Goal: Information Seeking & Learning: Check status

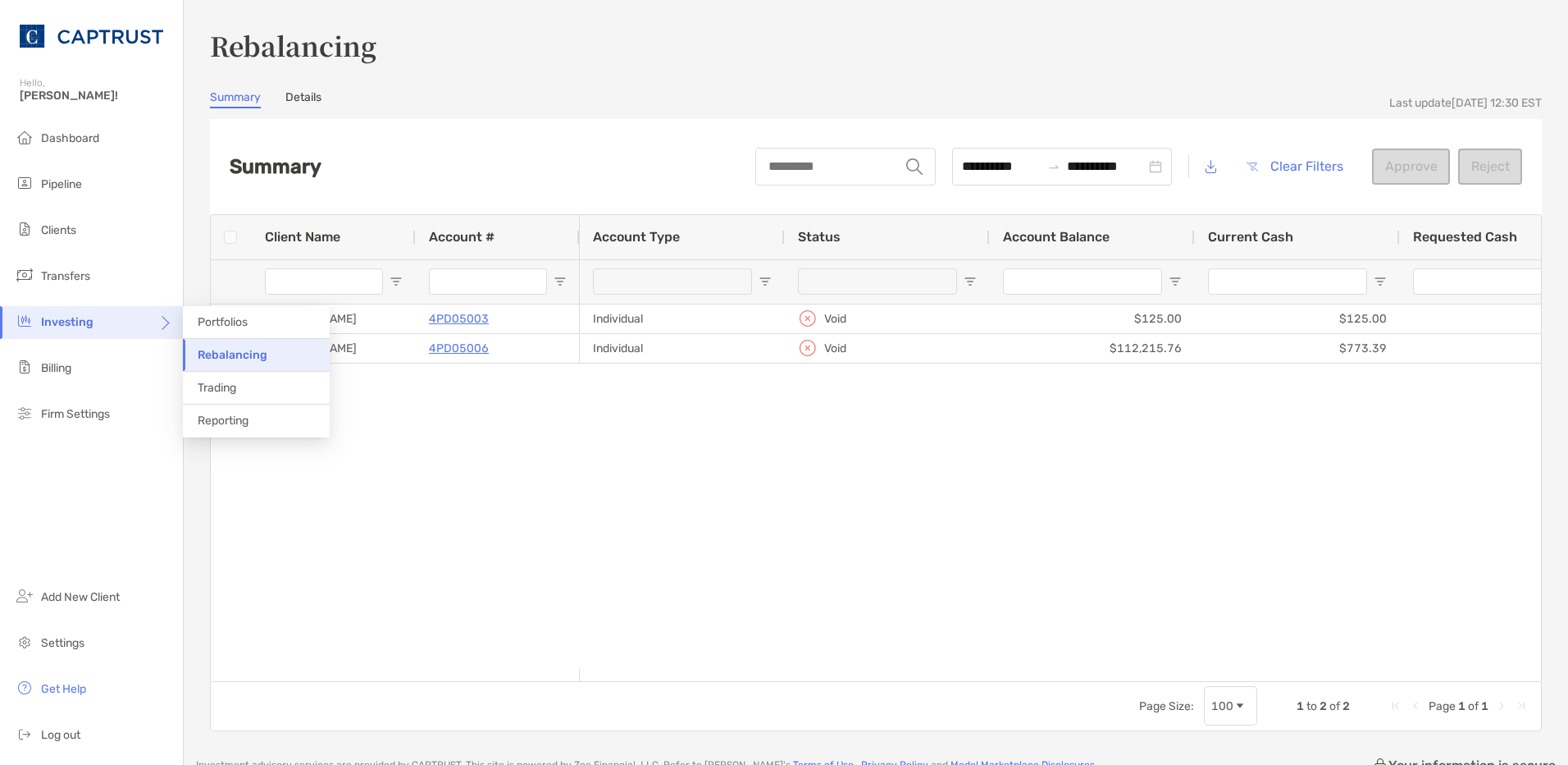
click at [219, 322] on span "Portfolios" at bounding box center [223, 322] width 50 height 14
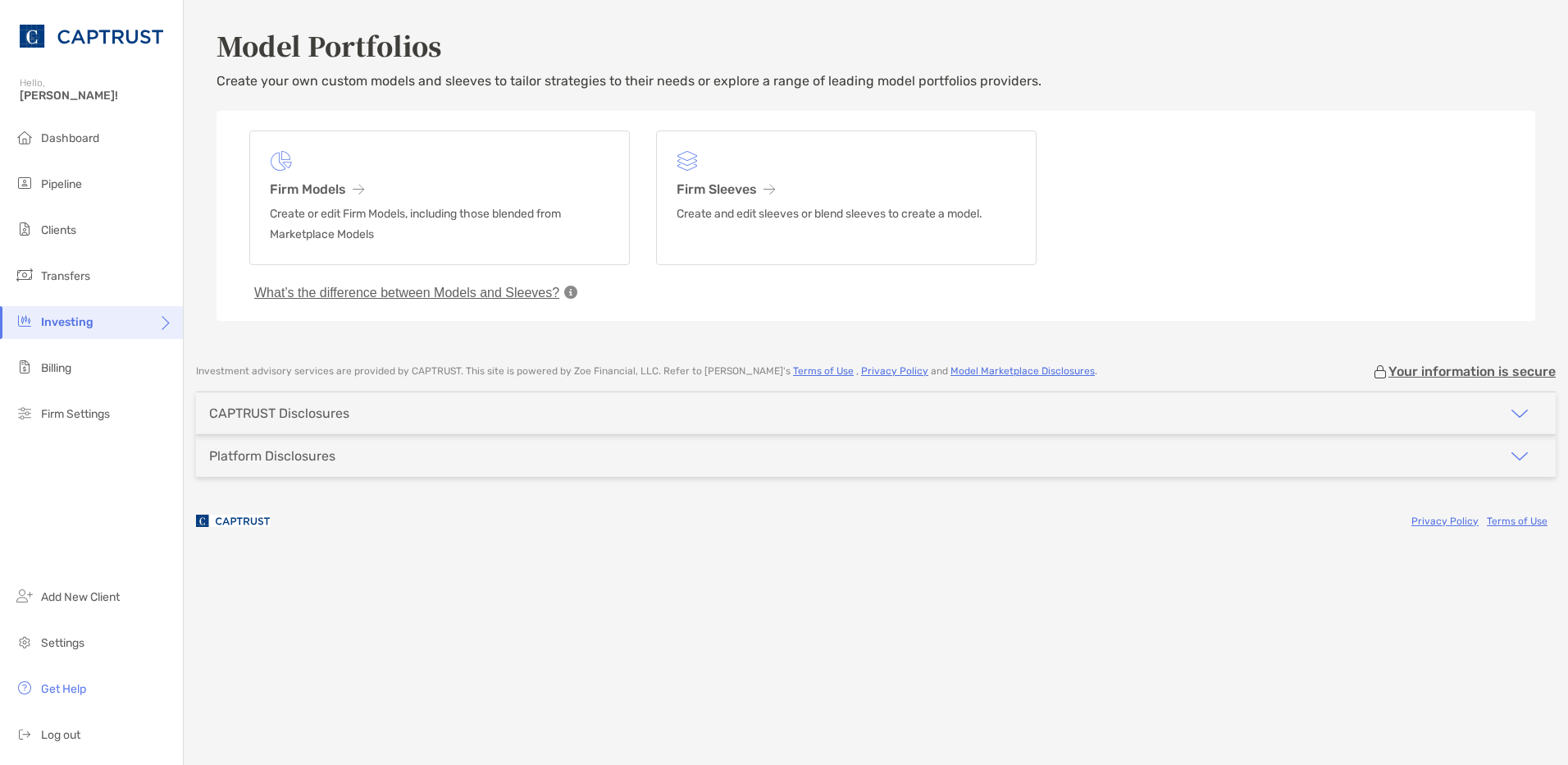
click at [70, 213] on ul "Dashboard Pipeline Clients Transfers Investing Billing Firm Settings" at bounding box center [92, 283] width 183 height 321
drag, startPoint x: 70, startPoint y: 213, endPoint x: 53, endPoint y: 226, distance: 21.4
click at [53, 226] on span "Clients" at bounding box center [59, 231] width 35 height 14
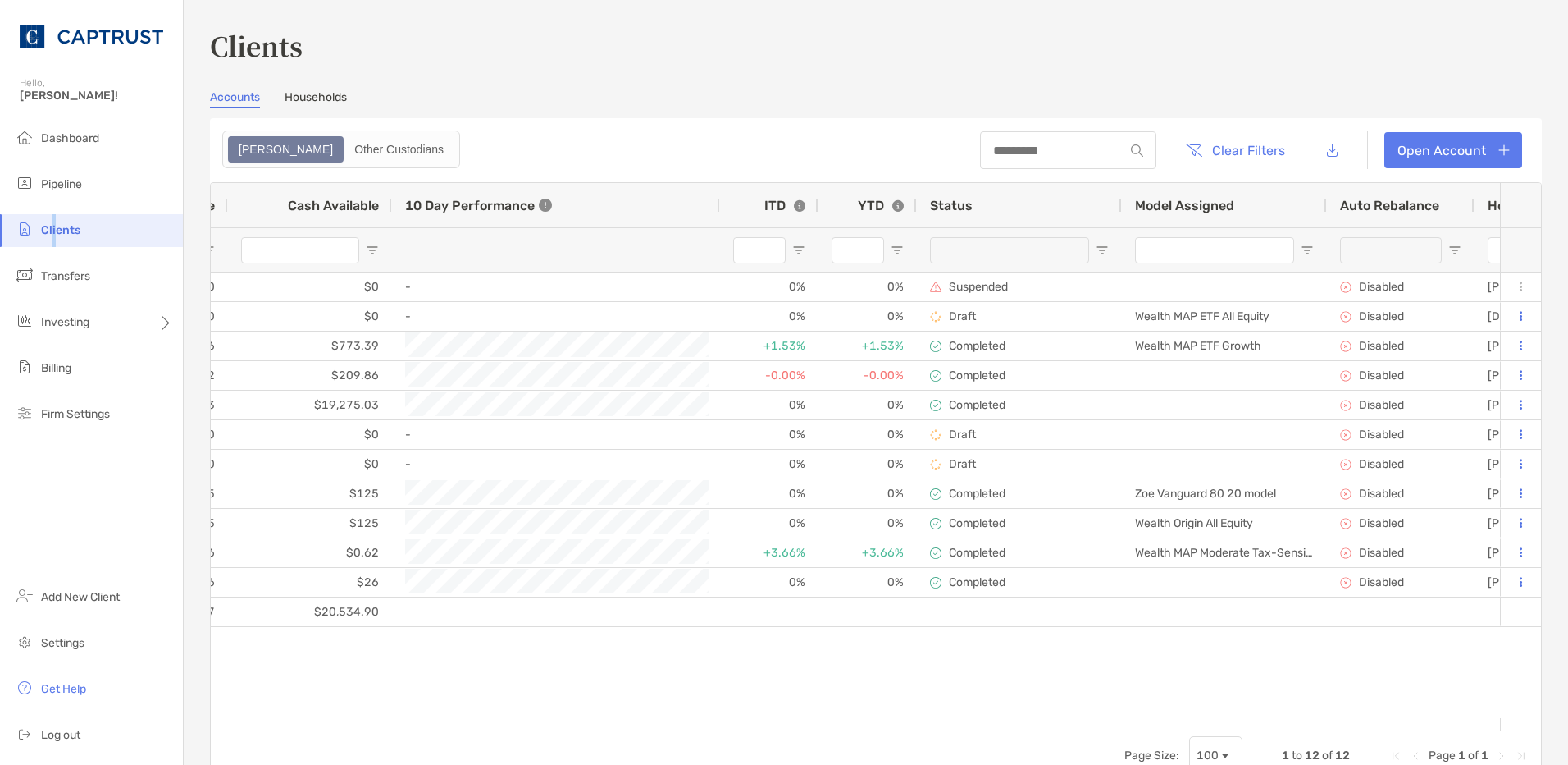
scroll to position [0, 619]
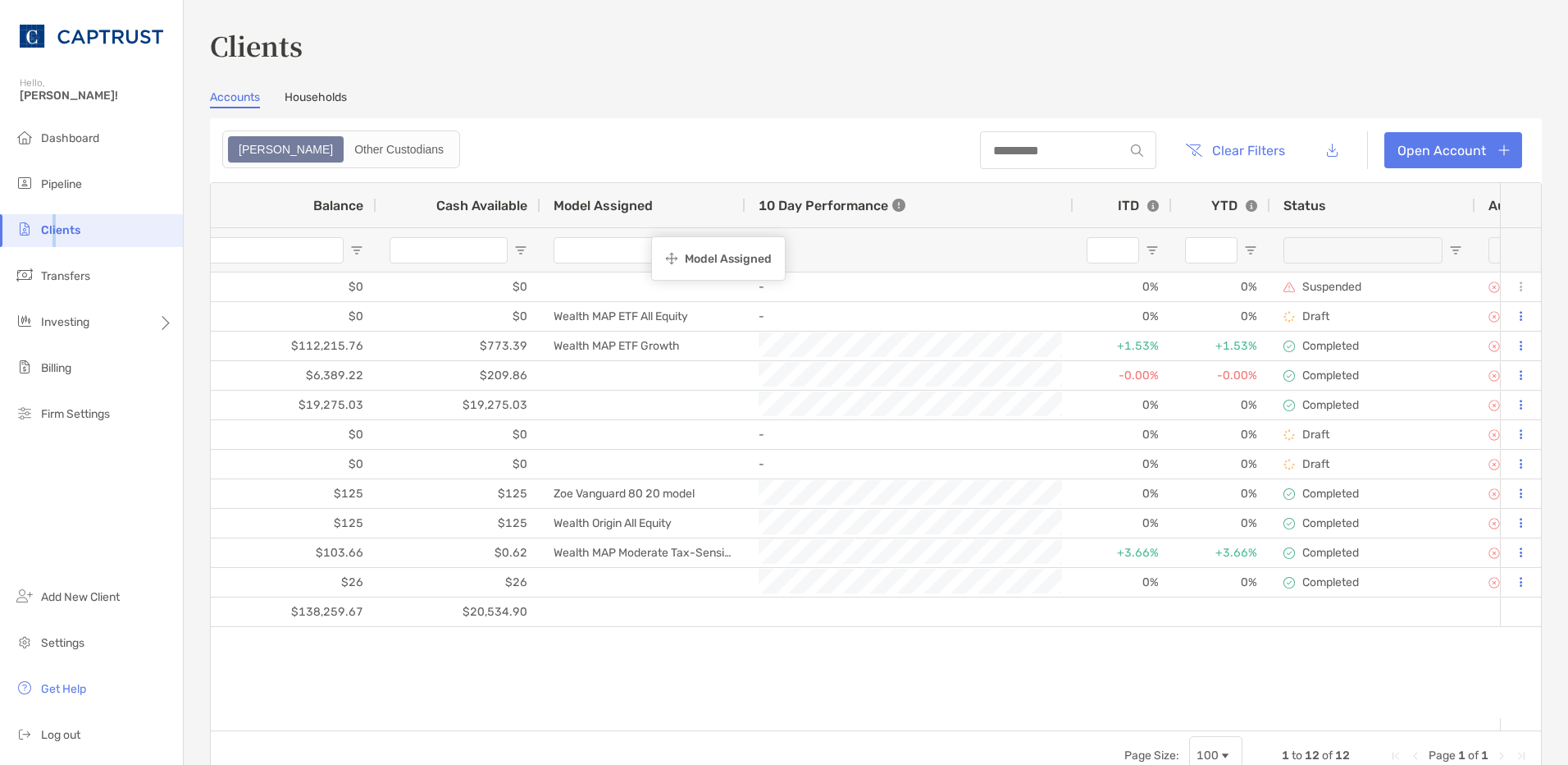
drag, startPoint x: 1318, startPoint y: 204, endPoint x: 659, endPoint y: 239, distance: 659.9
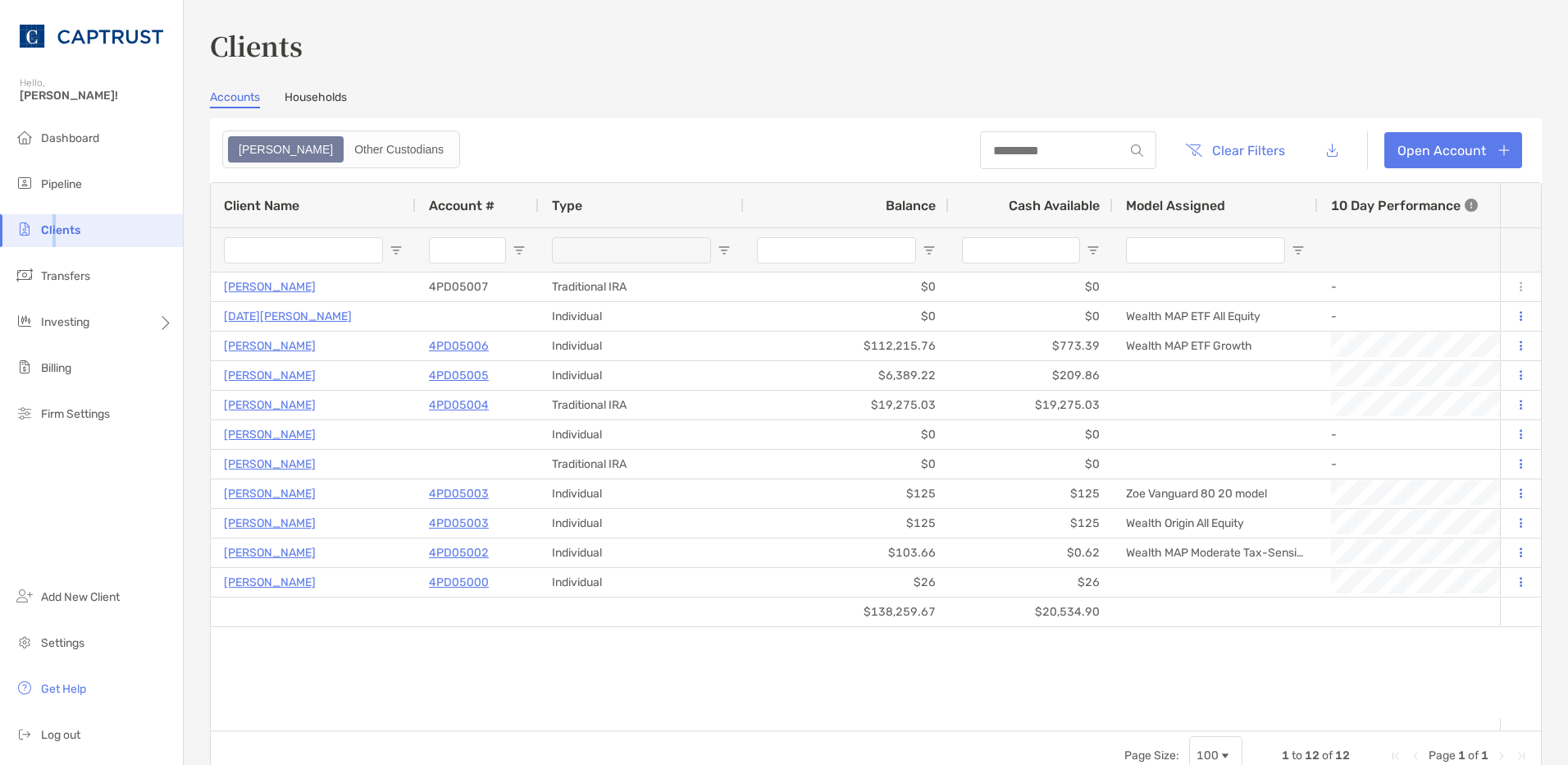
drag, startPoint x: 742, startPoint y: 206, endPoint x: 650, endPoint y: 205, distance: 92.0
click at [650, 205] on div "Type" at bounding box center [641, 205] width 205 height 44
drag, startPoint x: 742, startPoint y: 207, endPoint x: 646, endPoint y: 200, distance: 96.3
click at [646, 200] on div "Type" at bounding box center [641, 205] width 205 height 44
drag, startPoint x: 414, startPoint y: 209, endPoint x: 343, endPoint y: 209, distance: 71.0
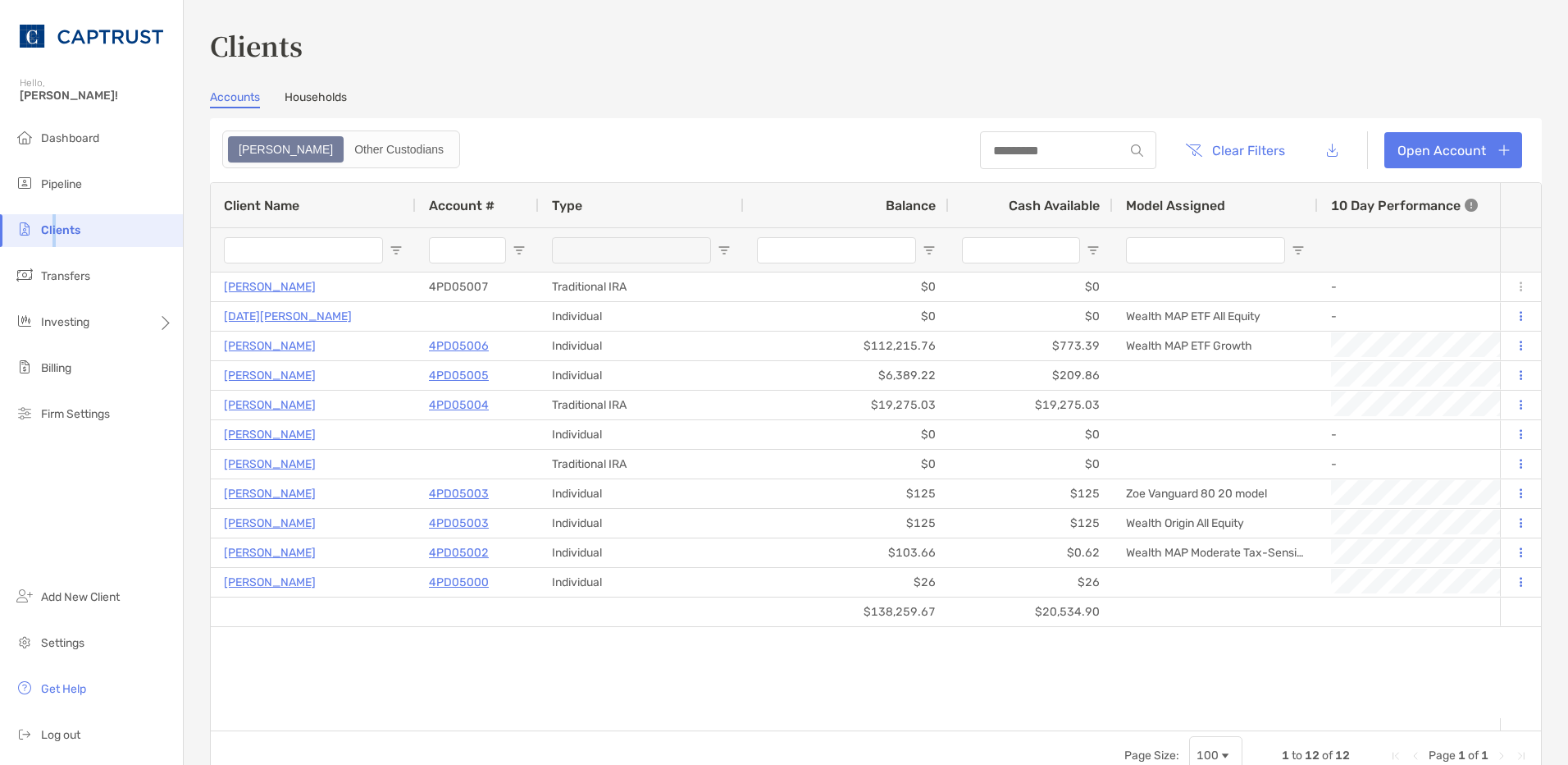
click at [343, 209] on div "Client Name" at bounding box center [313, 205] width 205 height 44
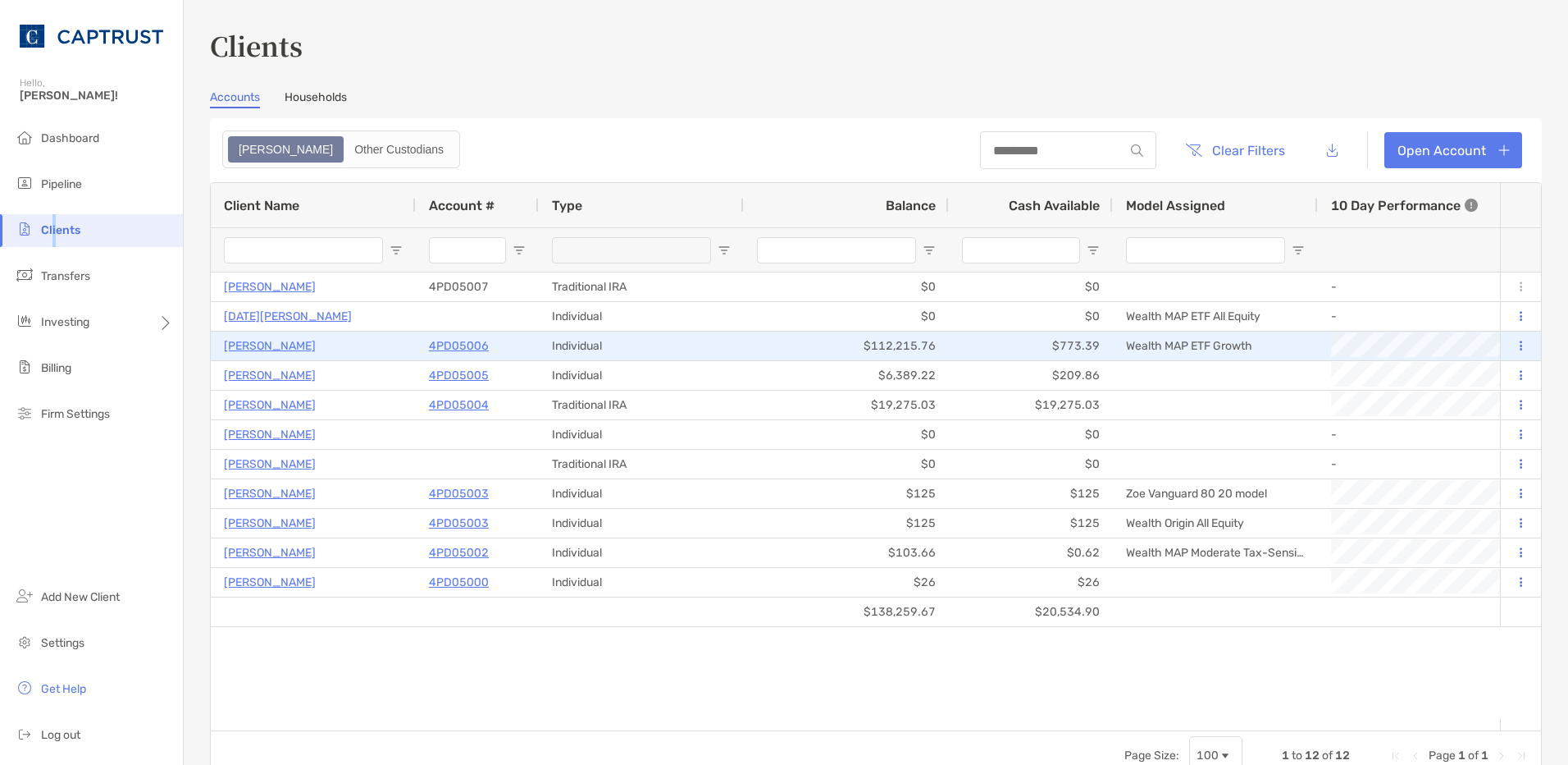
click at [577, 346] on div "Individual" at bounding box center [641, 346] width 205 height 29
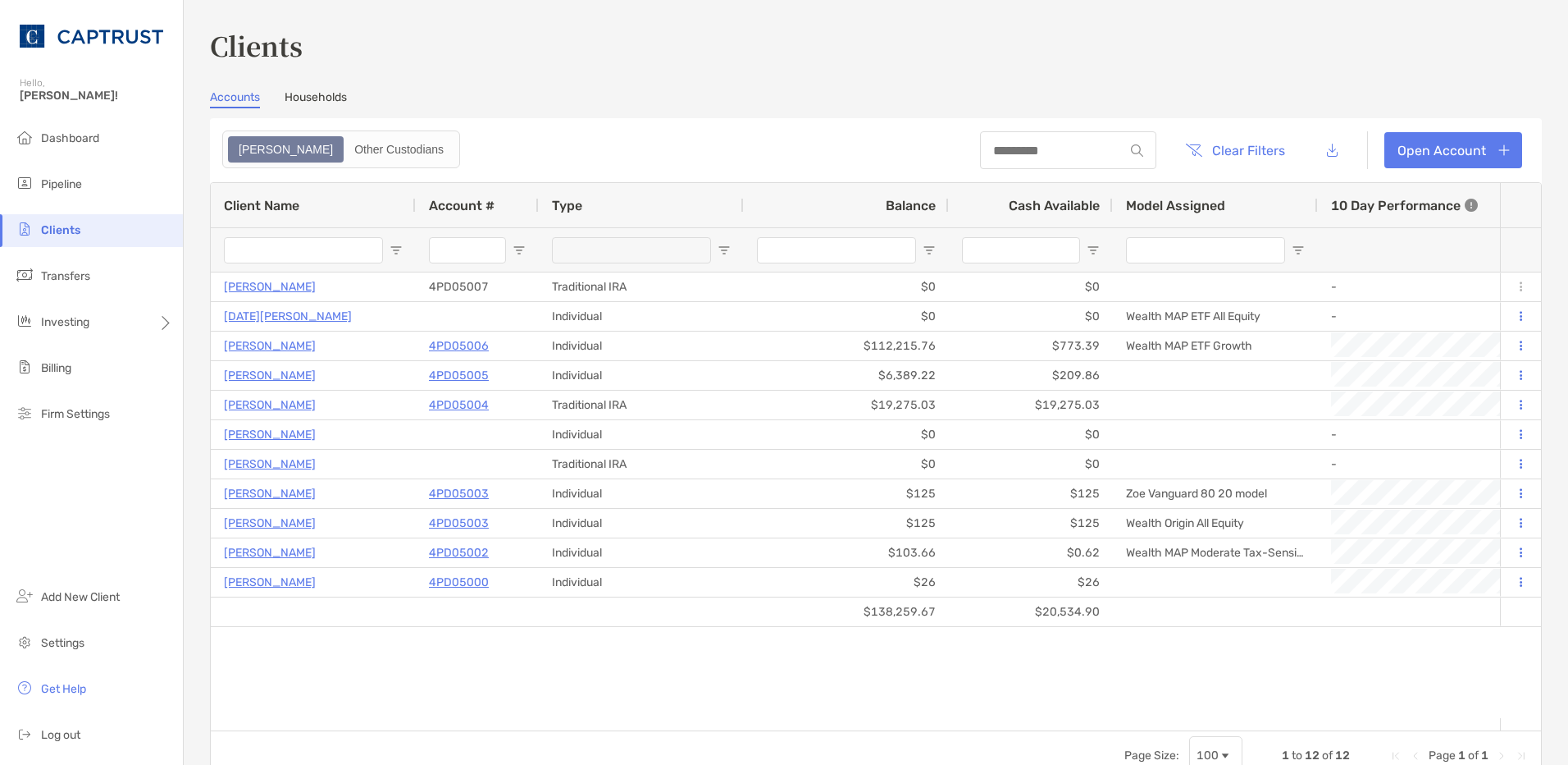
click at [822, 248] on input "Balance Filter Input" at bounding box center [836, 250] width 159 height 26
click at [937, 247] on div at bounding box center [846, 249] width 205 height 44
click at [934, 249] on span "Open Filter Menu" at bounding box center [929, 250] width 13 height 13
click at [1012, 287] on div "Equals" at bounding box center [985, 280] width 116 height 14
click at [978, 336] on input "Filter Value" at bounding box center [994, 323] width 148 height 26
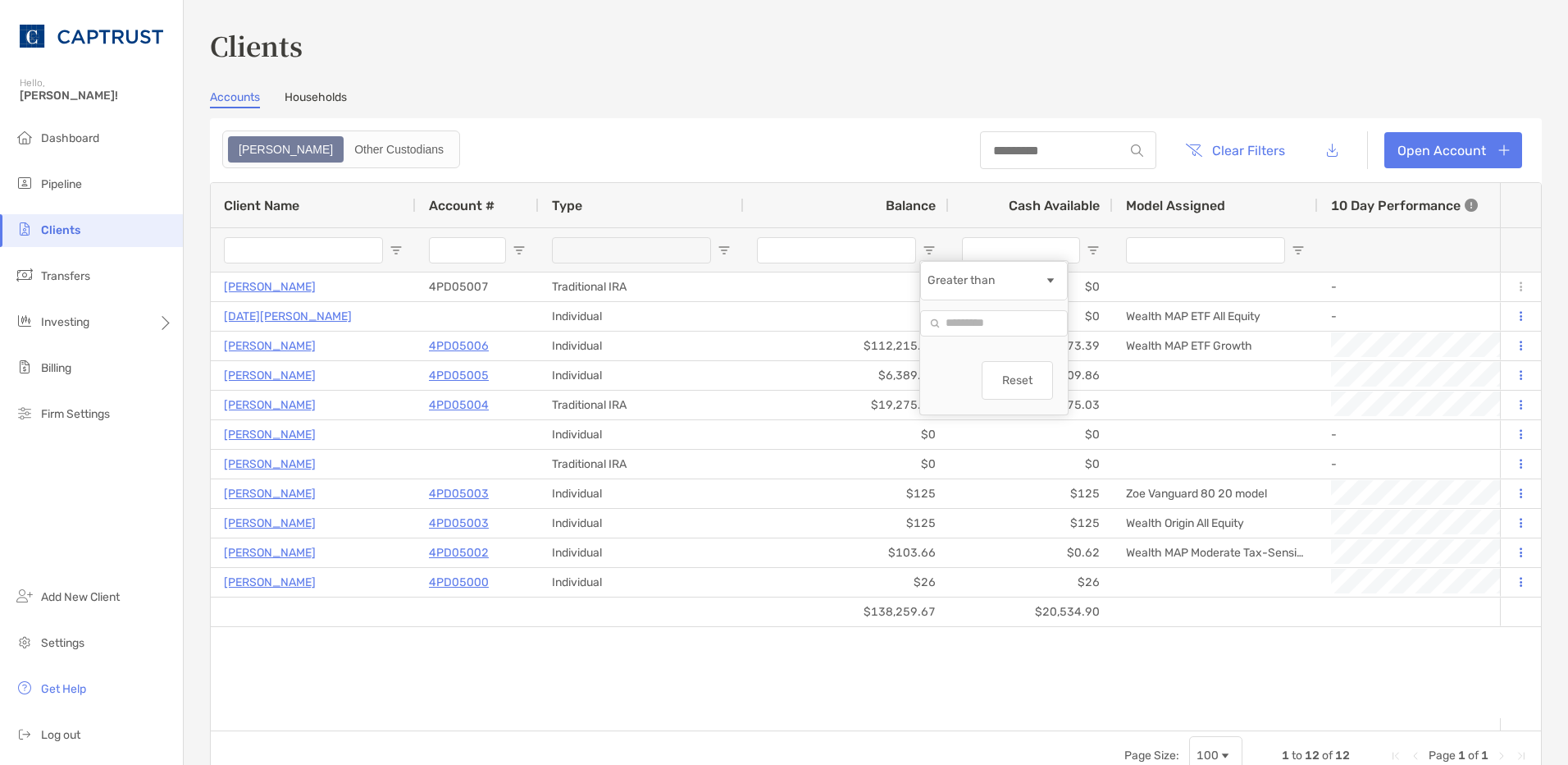
type input "*"
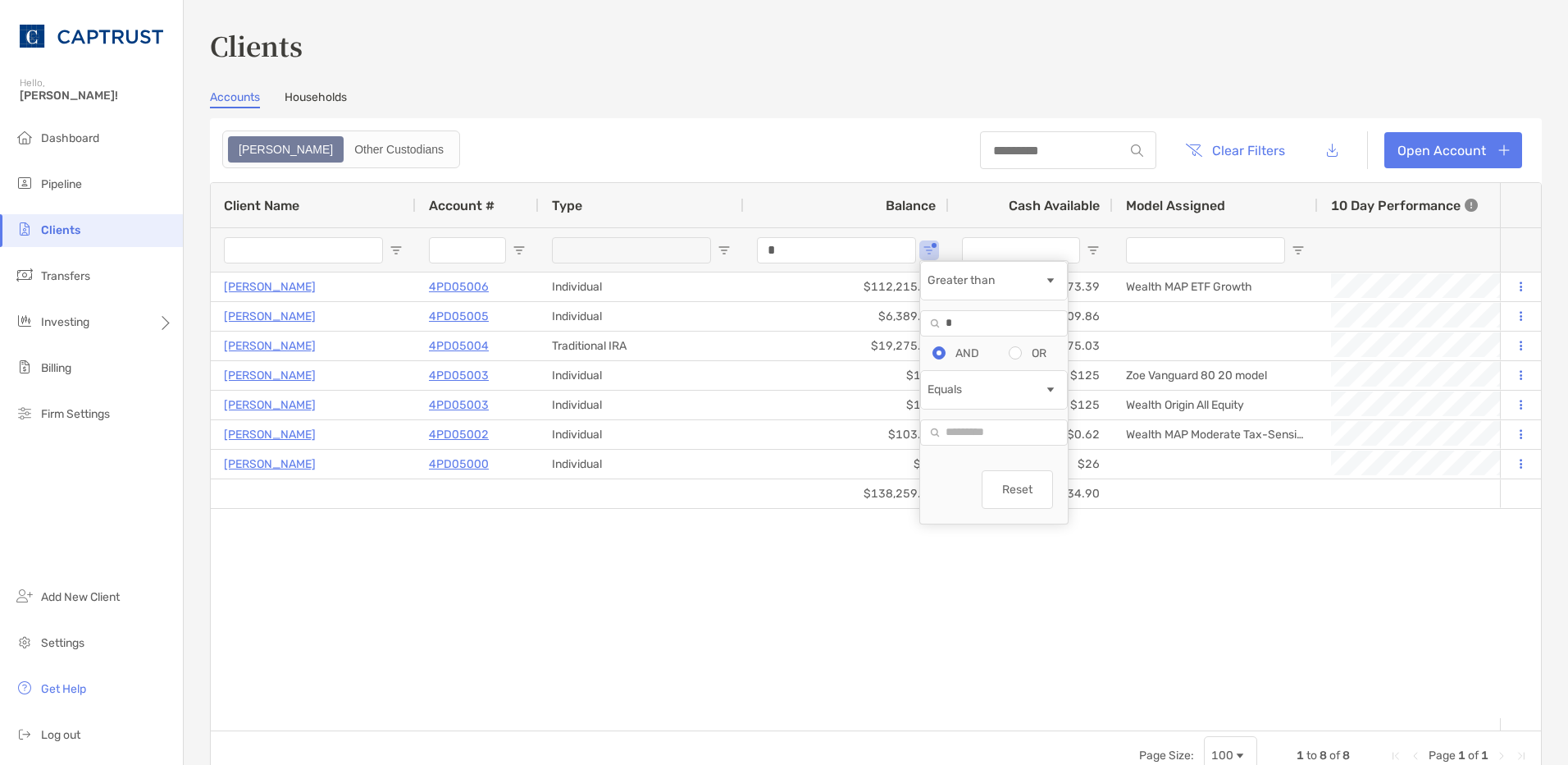
click at [807, 588] on div "[PERSON_NAME] 4PD05006 Individual $112,215.76 $773.39 +1.53% +1.53% Completed W…" at bounding box center [855, 495] width 1289 height 445
drag, startPoint x: 810, startPoint y: 252, endPoint x: 707, endPoint y: 252, distance: 103.0
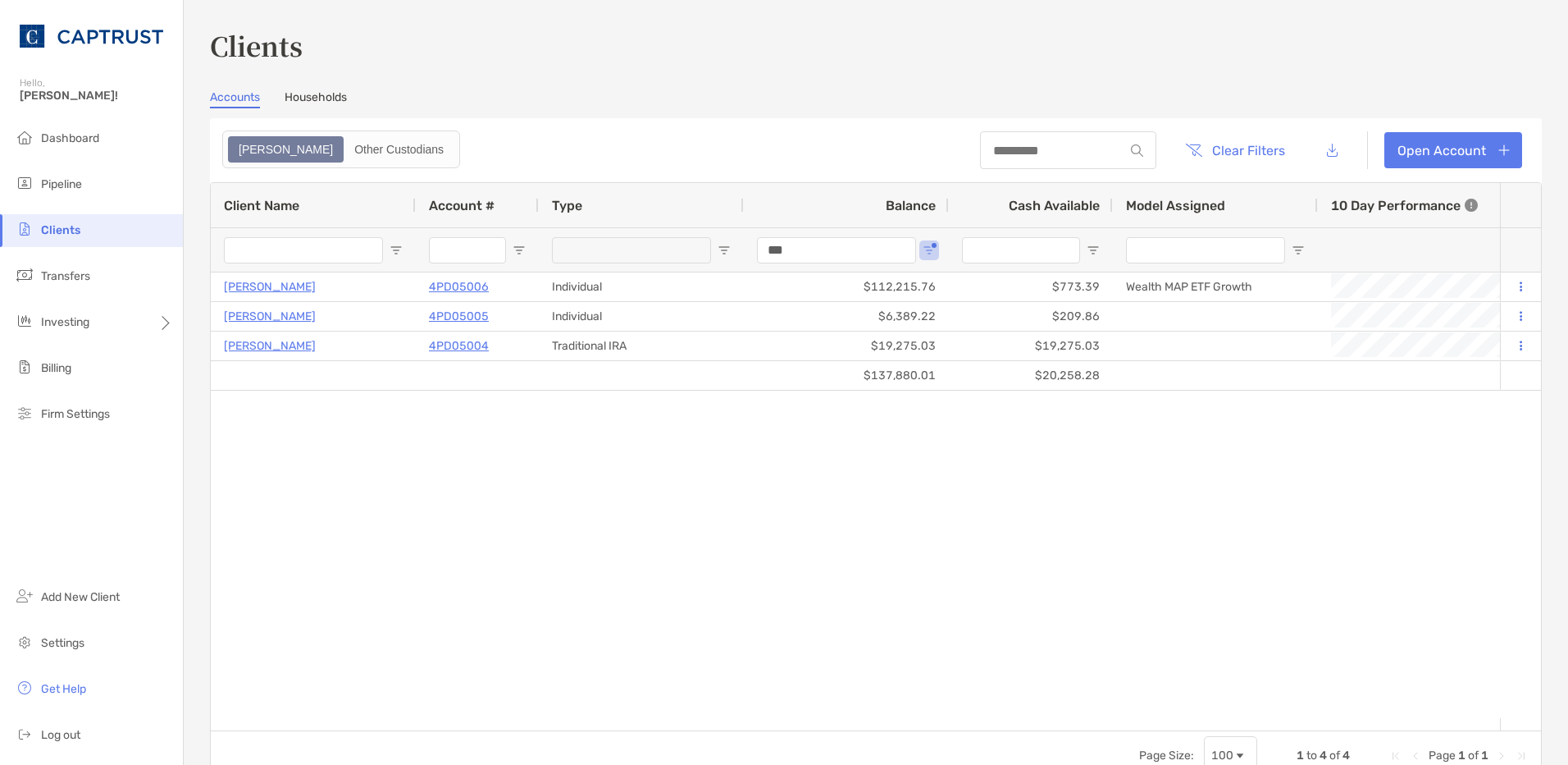
type input "***"
click at [859, 512] on div "[PERSON_NAME] 4PD05006 Individual $112,215.76 $773.39 +1.53% +1.53% Completed W…" at bounding box center [855, 495] width 1289 height 445
drag, startPoint x: 653, startPoint y: 731, endPoint x: 822, endPoint y: 717, distance: 169.6
click at [822, 717] on div "Client Name Account # Type Balance Cash Available 10 Day Performance ITD YTD St…" at bounding box center [876, 481] width 1332 height 598
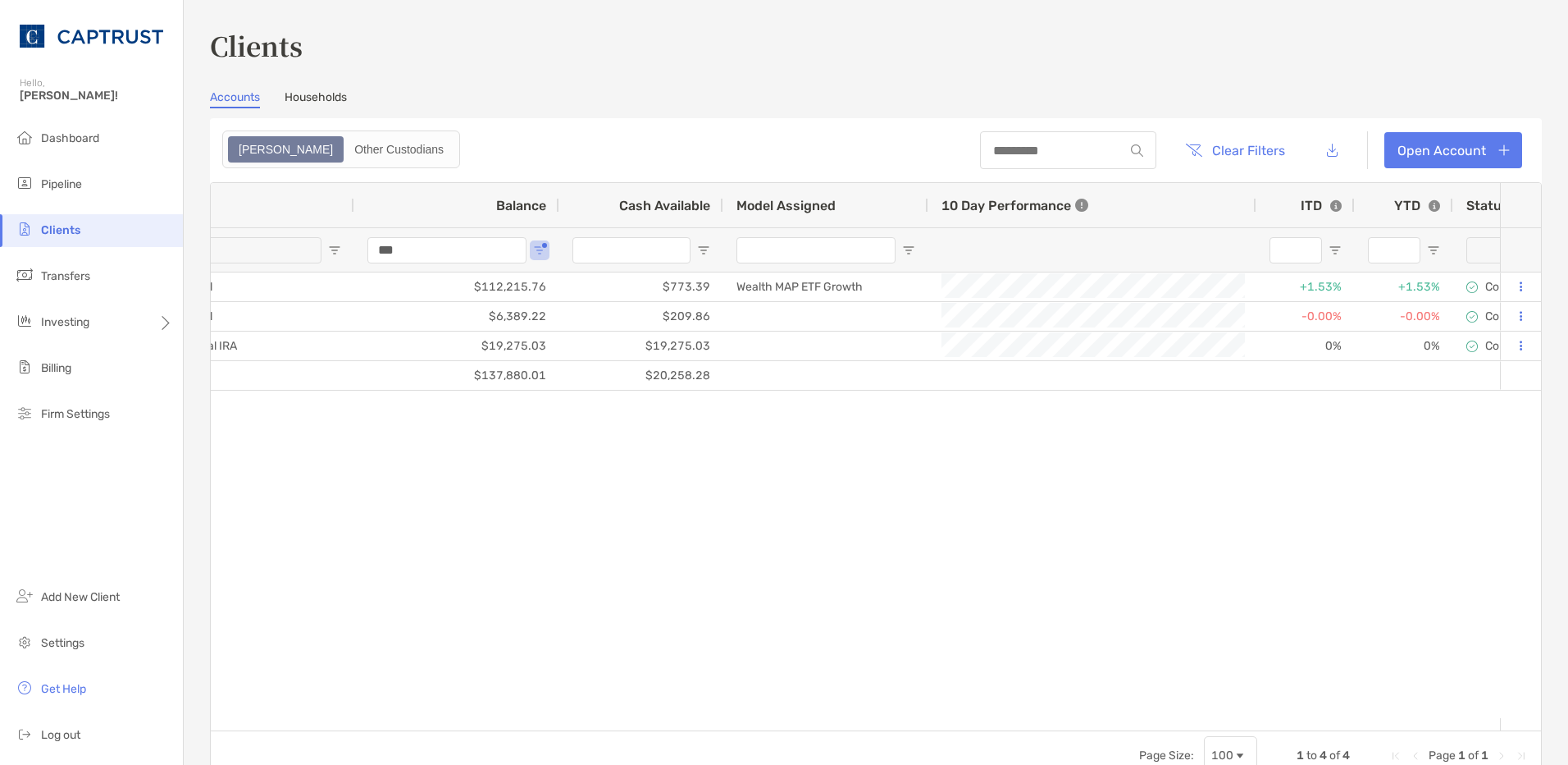
scroll to position [0, 417]
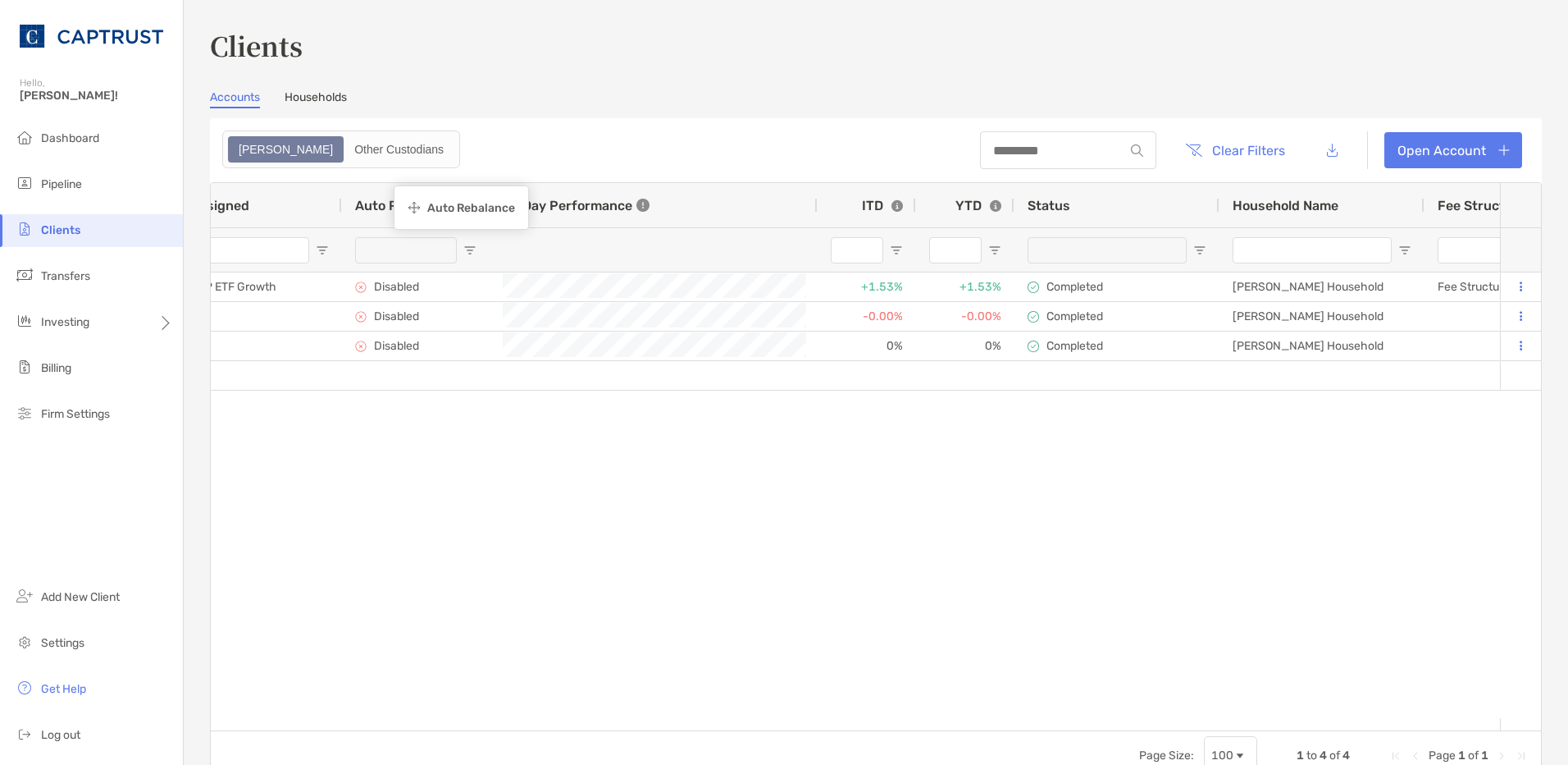
drag, startPoint x: 1082, startPoint y: 204, endPoint x: 402, endPoint y: 188, distance: 680.2
drag, startPoint x: 675, startPoint y: 716, endPoint x: 352, endPoint y: 718, distance: 323.0
click at [338, 718] on div "Client Name Account # Type Balance Cash Available Model Assigned 10 Day Perform…" at bounding box center [876, 457] width 1330 height 548
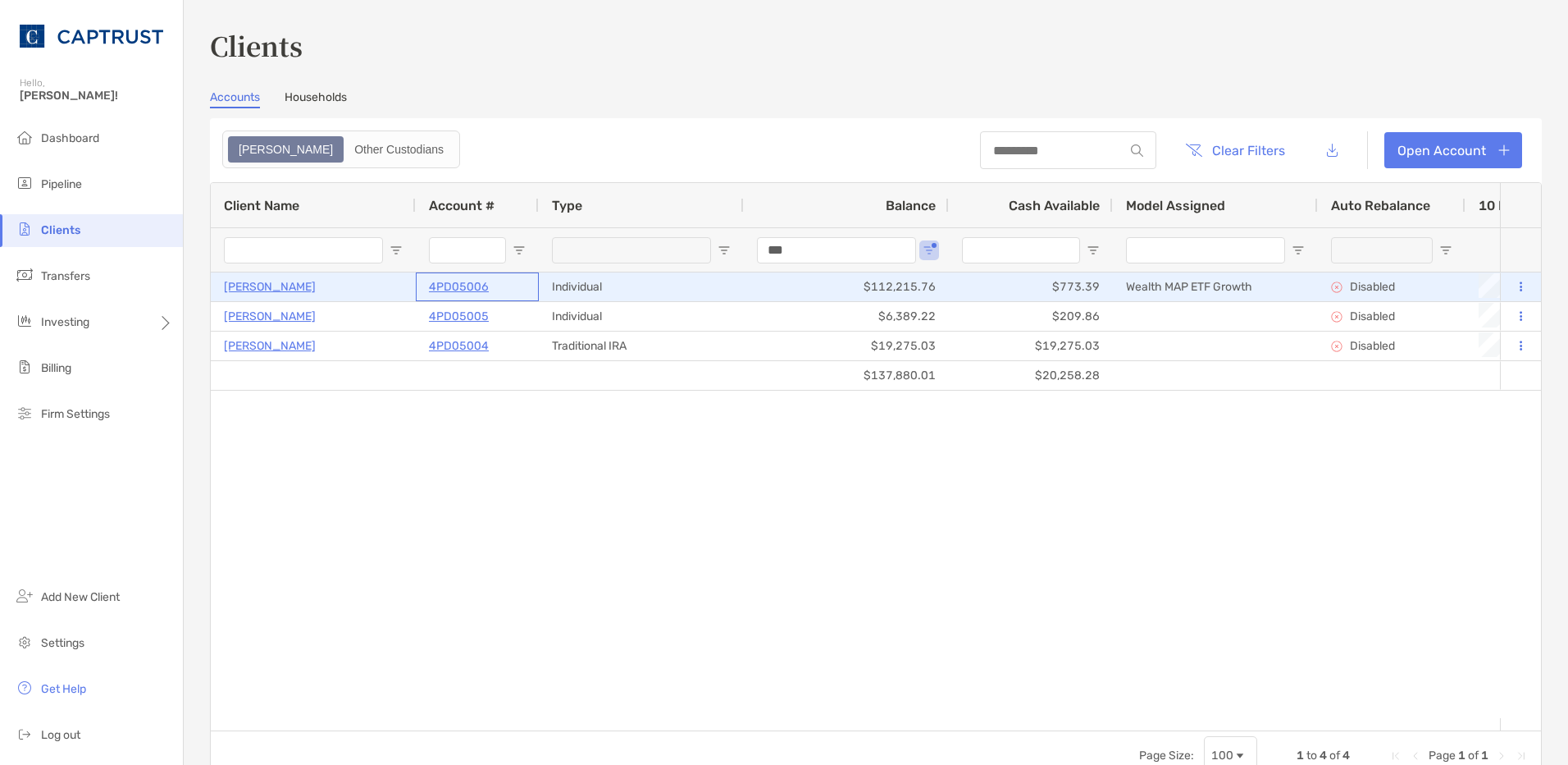
click at [481, 284] on p "4PD05006" at bounding box center [458, 286] width 60 height 20
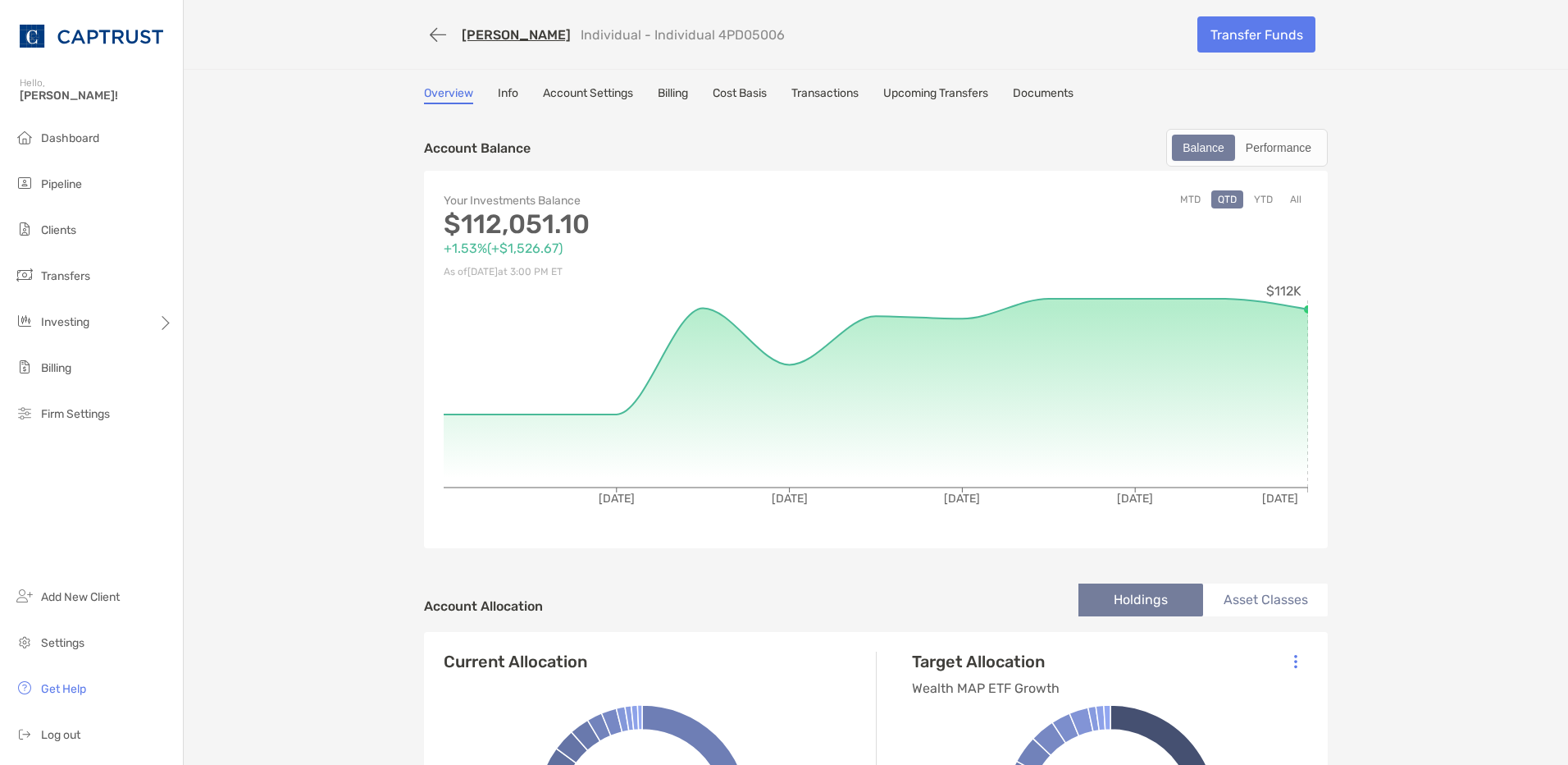
click at [837, 97] on link "Transactions" at bounding box center [824, 95] width 67 height 18
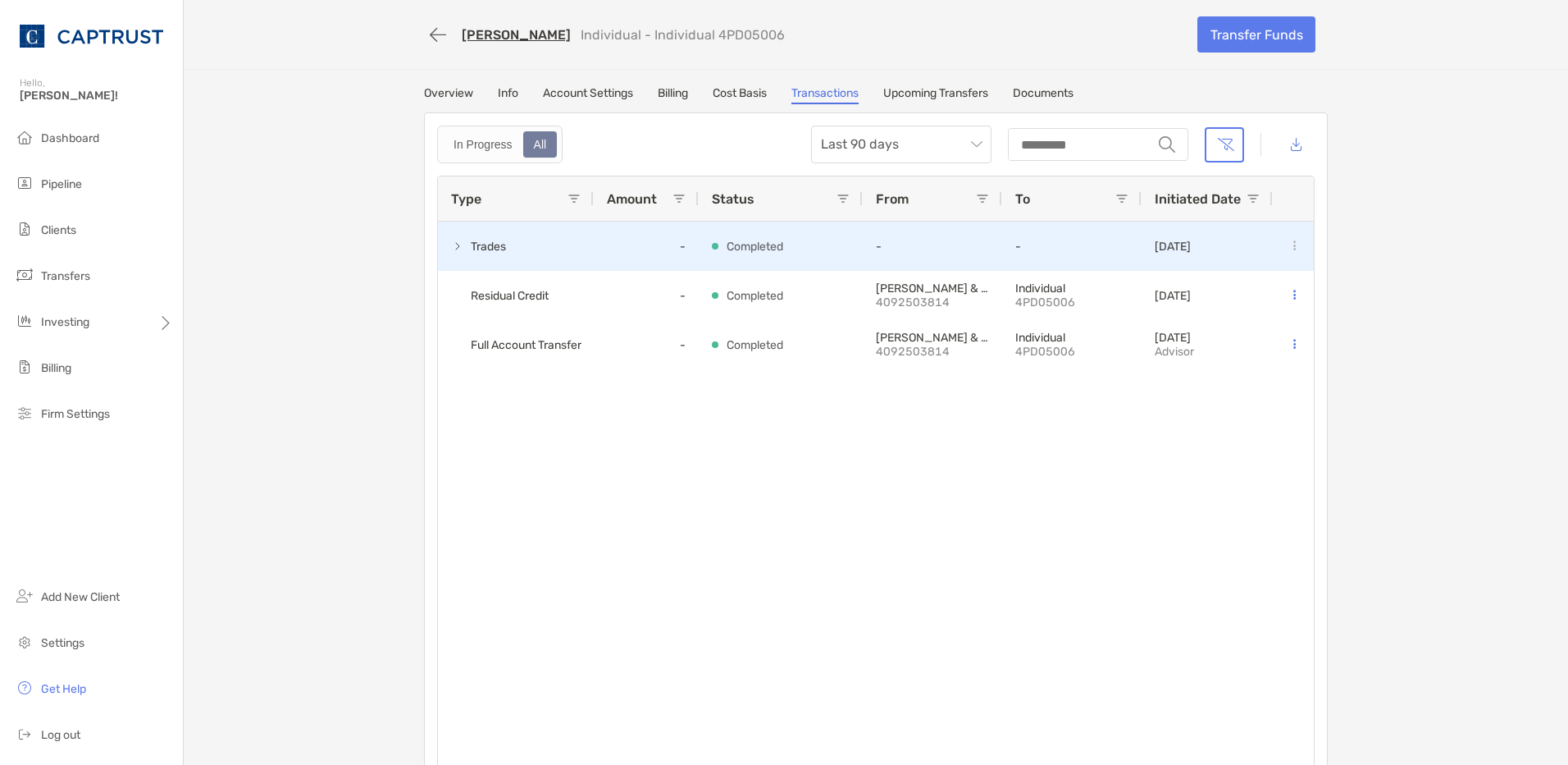
click at [455, 245] on span at bounding box center [458, 246] width 13 height 13
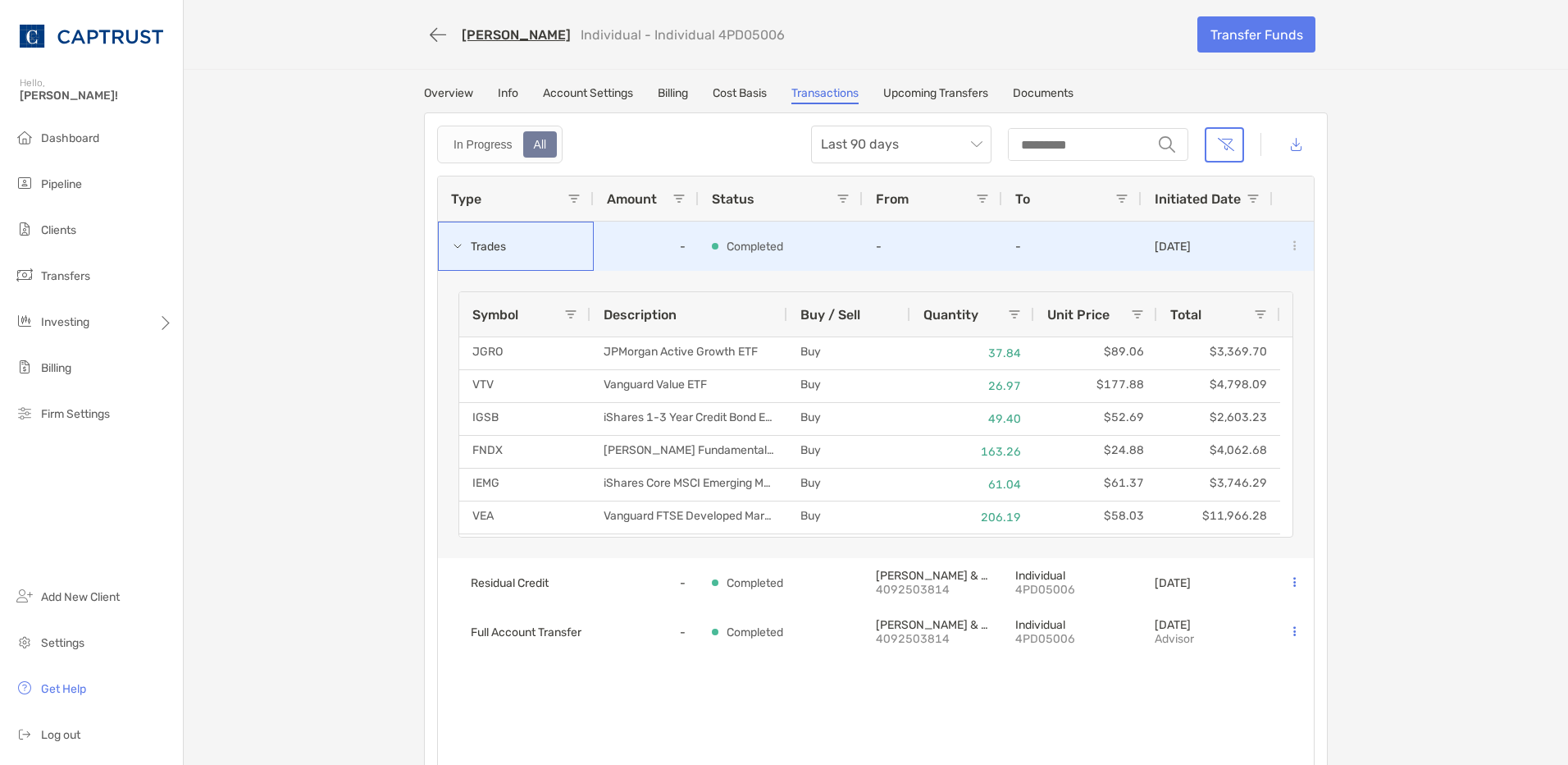
click at [451, 249] on span at bounding box center [458, 246] width 13 height 13
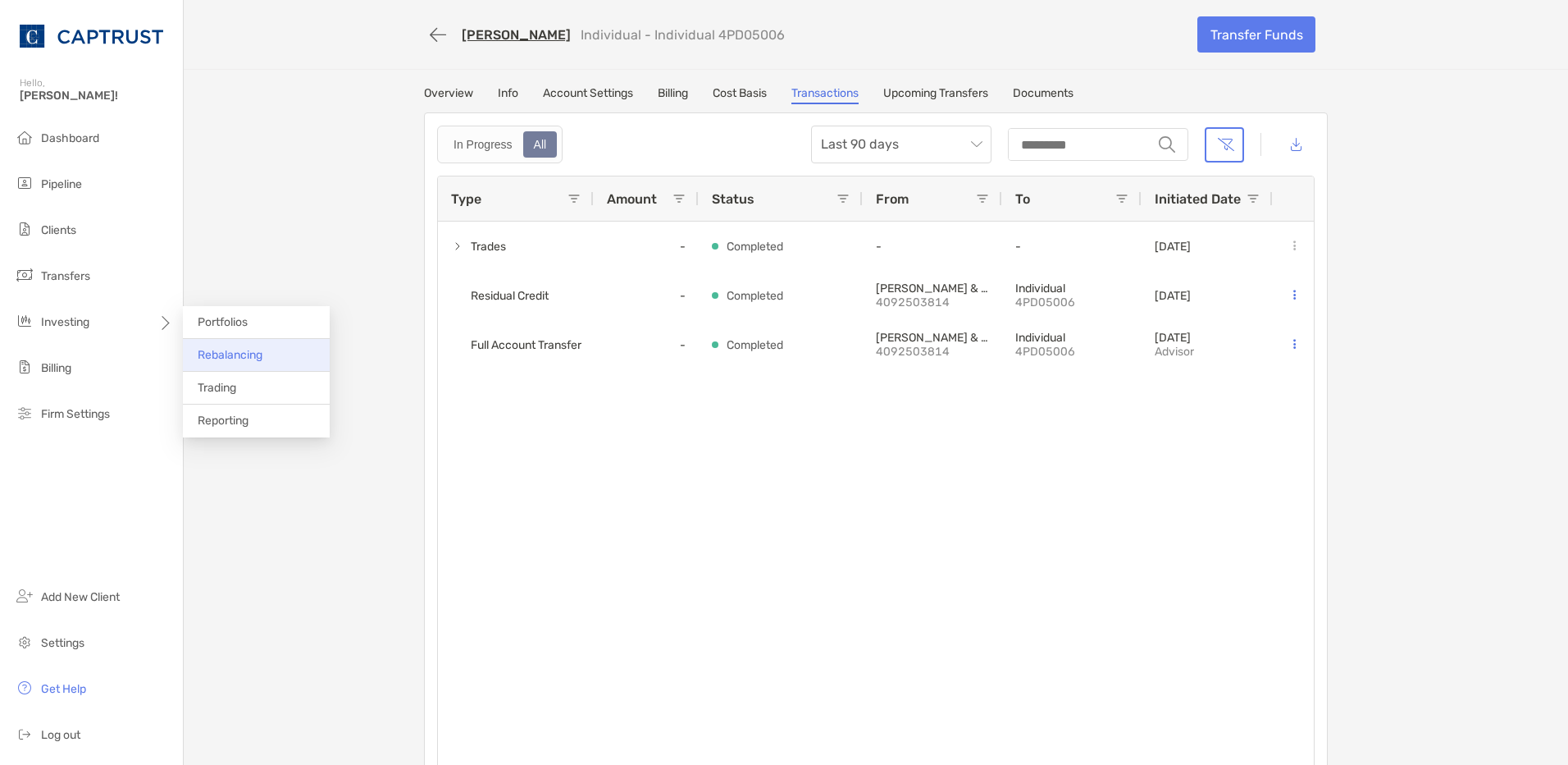
click at [231, 358] on span "Rebalancing" at bounding box center [231, 355] width 65 height 14
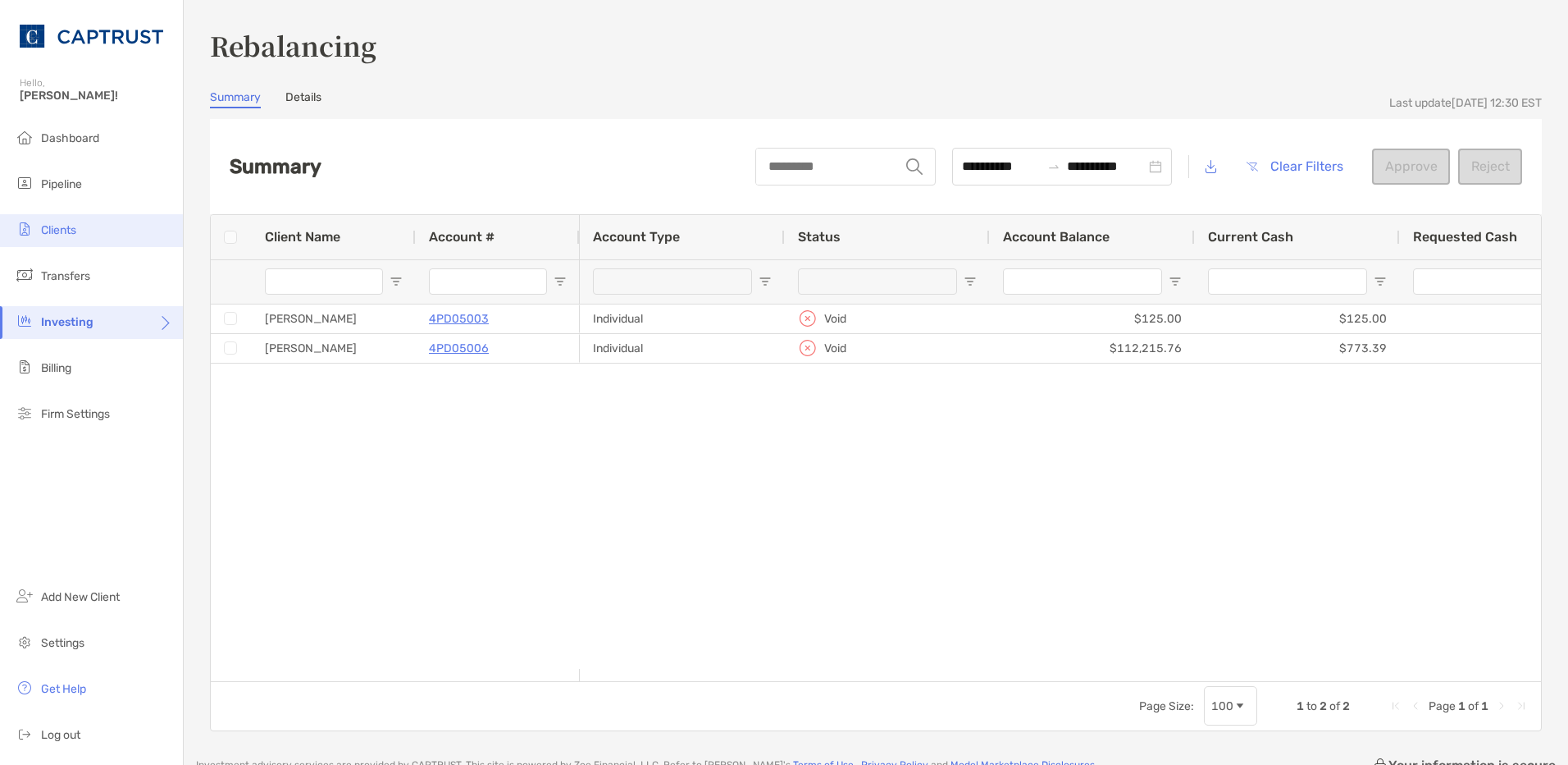
click at [63, 229] on span "Clients" at bounding box center [59, 231] width 35 height 14
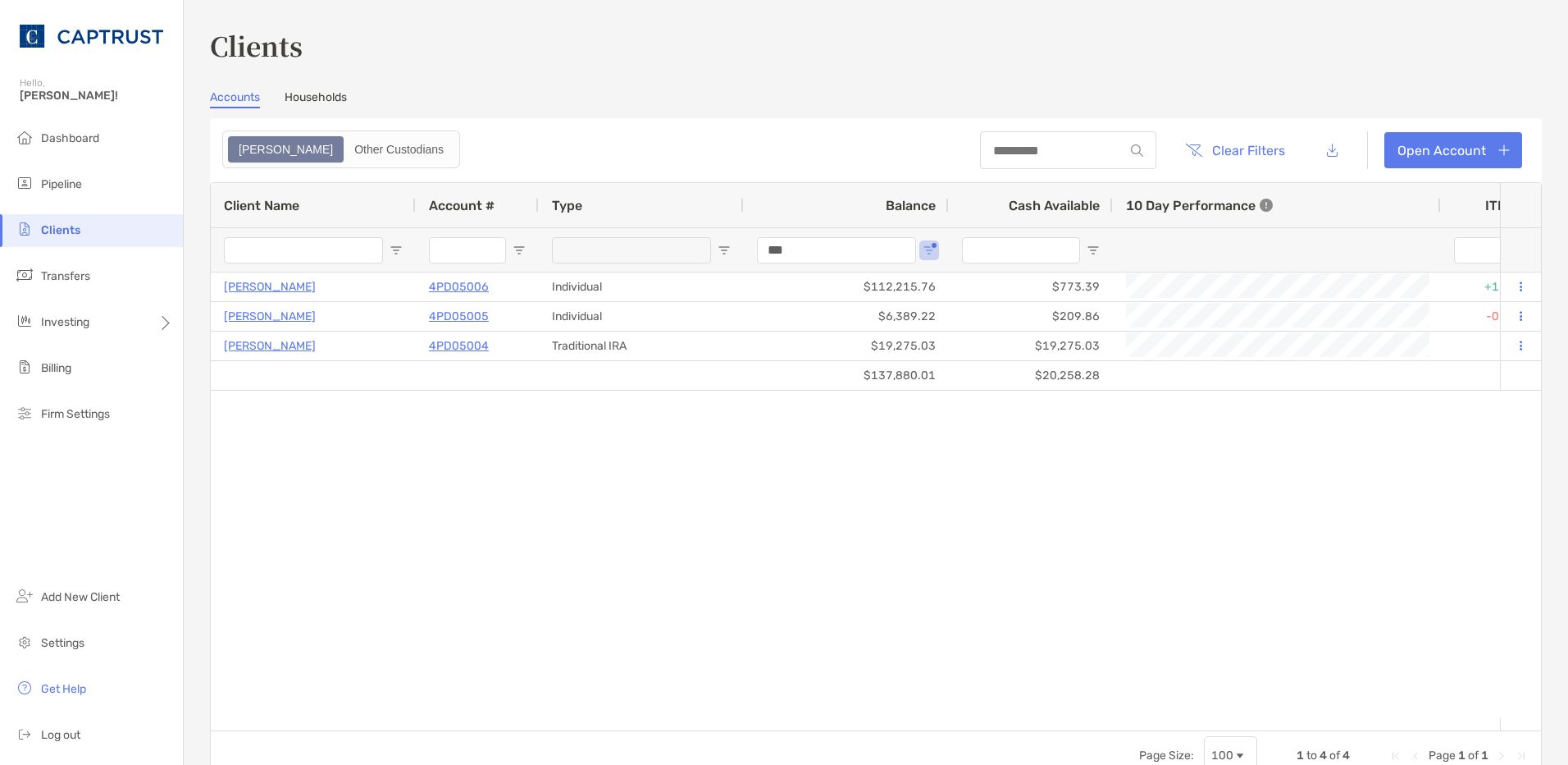
drag, startPoint x: 616, startPoint y: 717, endPoint x: 718, endPoint y: 715, distance: 102.0
click at [718, 715] on div "[PERSON_NAME] 4PD05006 Individual $112,215.76 $773.39 +1.53% +1.53% Completed W…" at bounding box center [855, 495] width 1289 height 445
drag, startPoint x: 672, startPoint y: 719, endPoint x: 744, endPoint y: 719, distance: 72.0
click at [745, 719] on div "Client Name Account # Type Balance Cash Available 10 Day Performance ITD YTD St…" at bounding box center [876, 457] width 1330 height 548
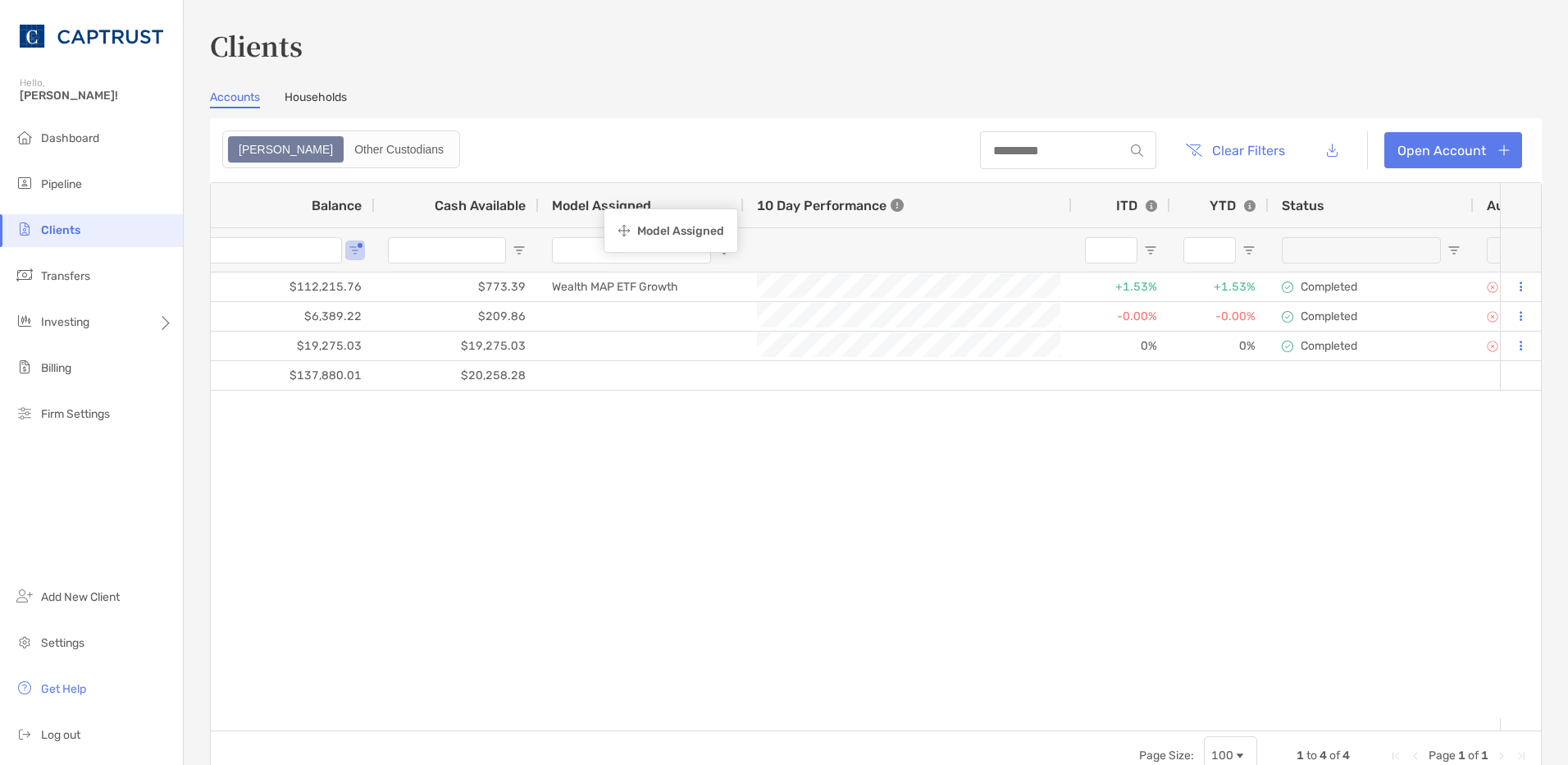
drag, startPoint x: 1260, startPoint y: 210, endPoint x: 612, endPoint y: 211, distance: 648.0
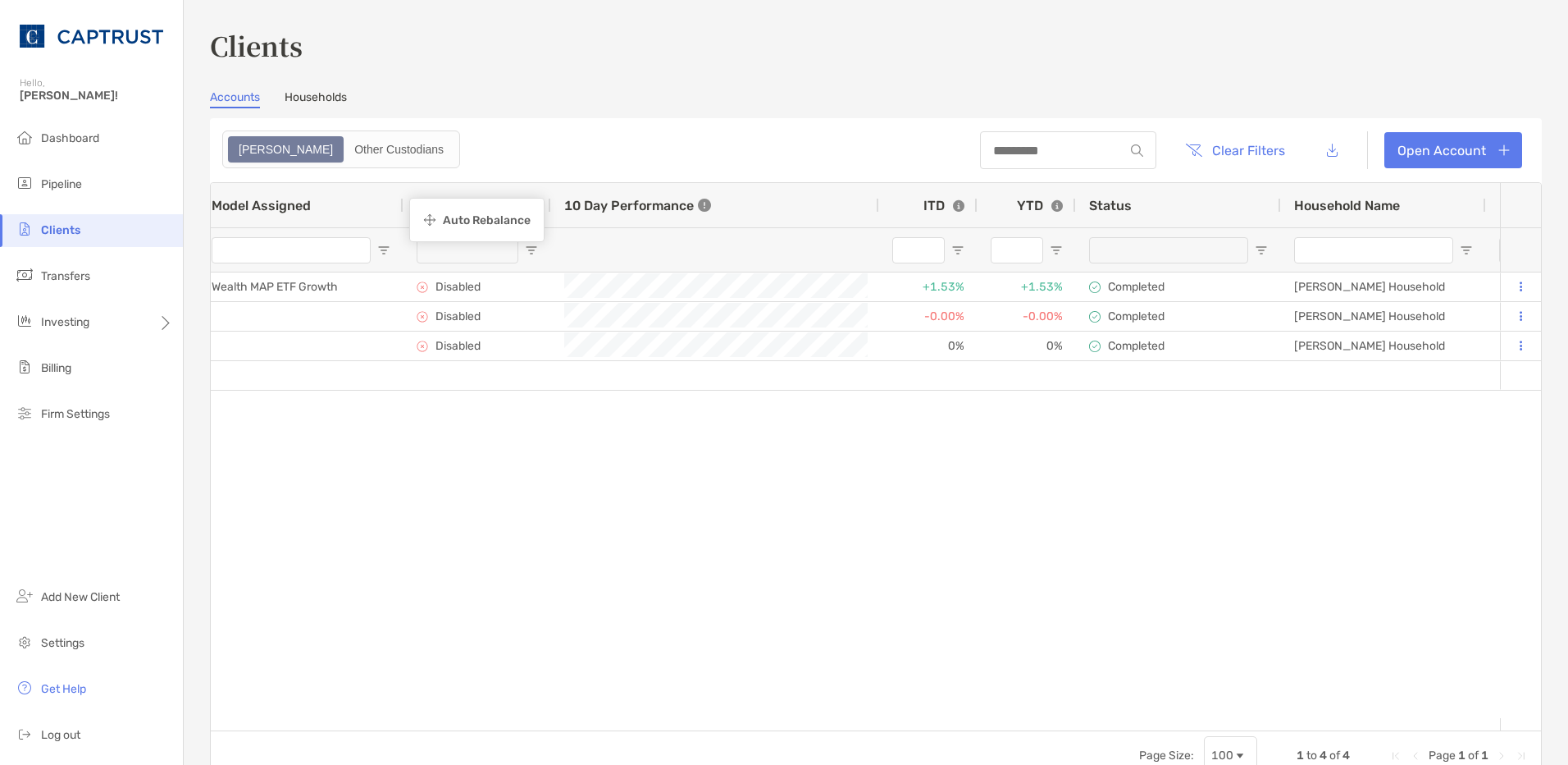
drag, startPoint x: 1178, startPoint y: 206, endPoint x: 417, endPoint y: 200, distance: 761.0
